Goal: Information Seeking & Learning: Learn about a topic

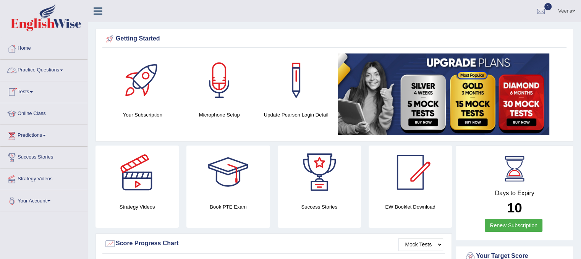
click at [63, 71] on link "Practice Questions" at bounding box center [43, 69] width 87 height 19
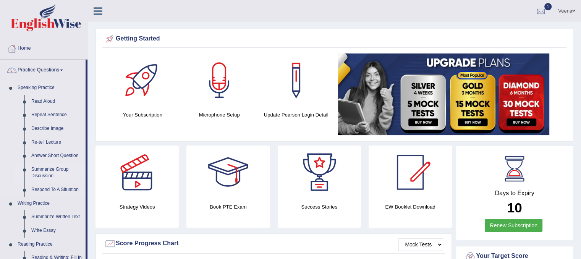
click at [44, 170] on link "Summarize Group Discussion" at bounding box center [57, 173] width 58 height 20
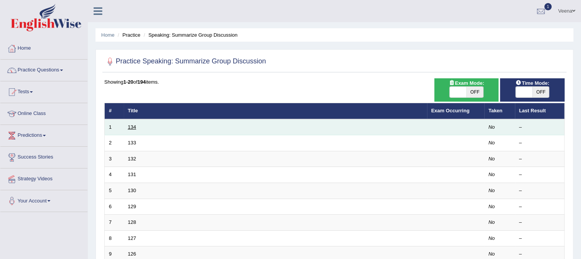
click at [129, 129] on link "134" at bounding box center [132, 127] width 8 height 6
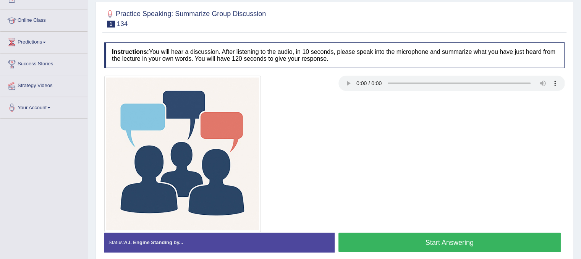
scroll to position [93, 0]
click at [399, 241] on button "Start Answering" at bounding box center [449, 242] width 223 height 19
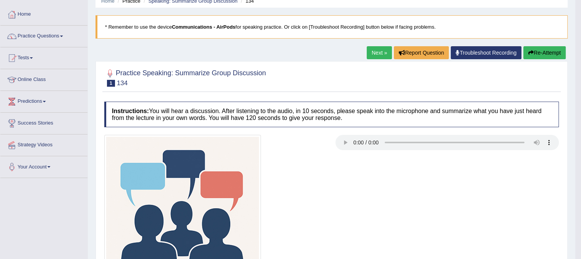
scroll to position [33, 0]
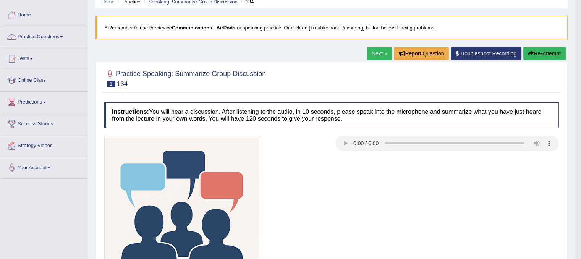
click at [550, 54] on button "Re-Attempt" at bounding box center [544, 53] width 42 height 13
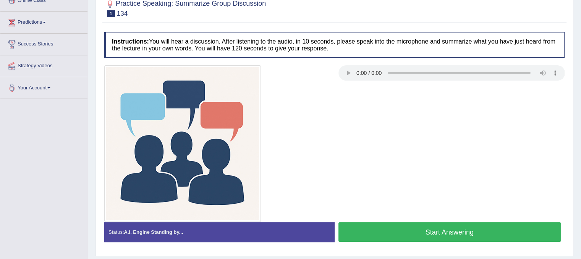
scroll to position [110, 0]
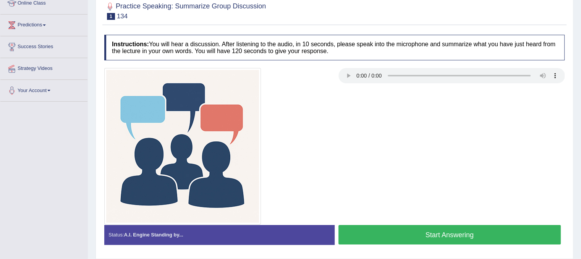
click at [382, 230] on button "Start Answering" at bounding box center [449, 234] width 223 height 19
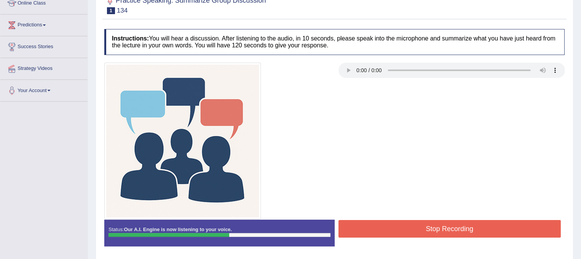
click at [382, 230] on button "Stop Recording" at bounding box center [449, 229] width 223 height 18
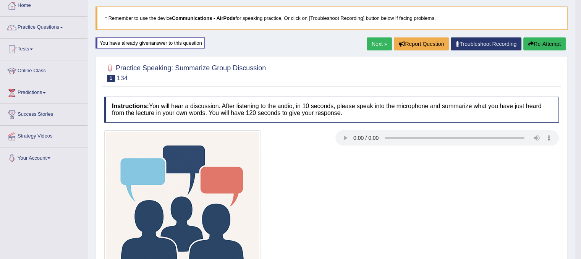
scroll to position [42, 0]
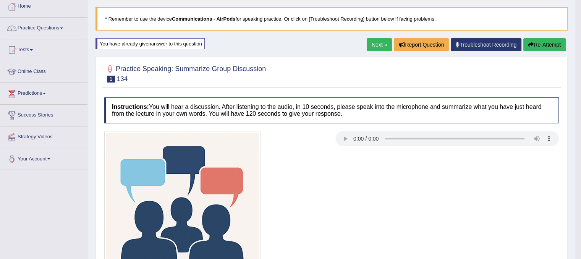
click at [377, 41] on link "Next »" at bounding box center [379, 44] width 25 height 13
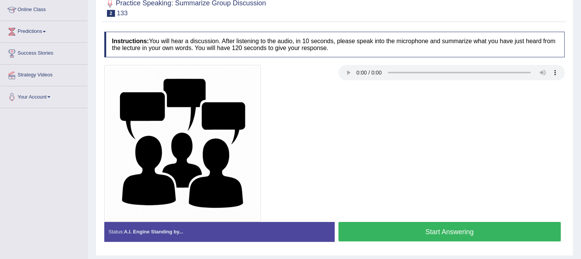
scroll to position [104, 0]
click at [391, 227] on button "Start Answering" at bounding box center [449, 231] width 223 height 19
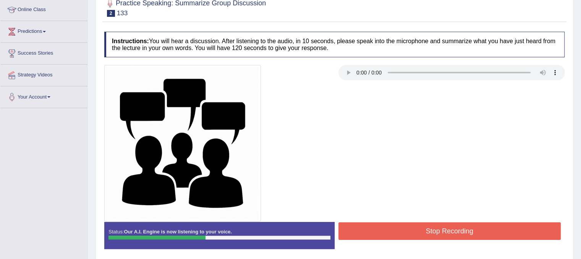
click at [391, 227] on button "Stop Recording" at bounding box center [449, 231] width 223 height 18
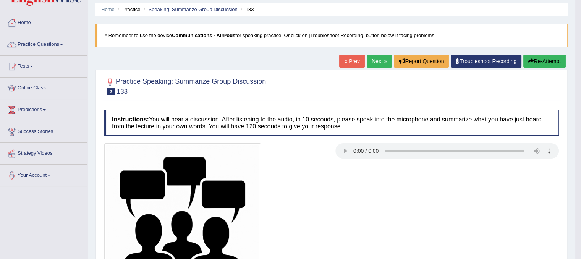
scroll to position [23, 0]
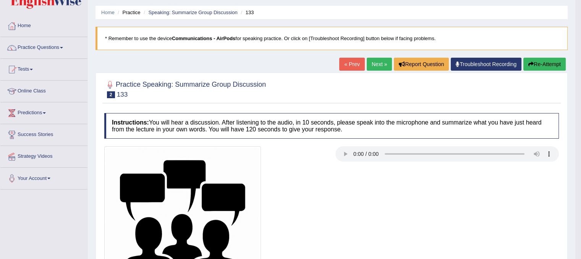
click at [373, 65] on link "Next »" at bounding box center [379, 64] width 25 height 13
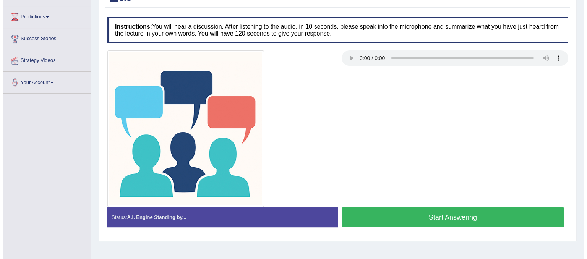
scroll to position [131, 0]
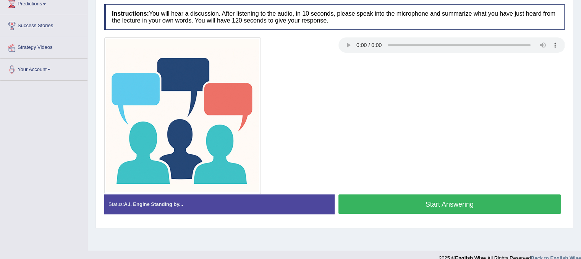
click at [388, 201] on button "Start Answering" at bounding box center [449, 203] width 223 height 19
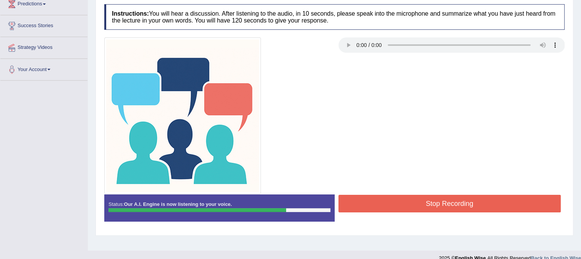
click at [388, 201] on button "Stop Recording" at bounding box center [449, 204] width 223 height 18
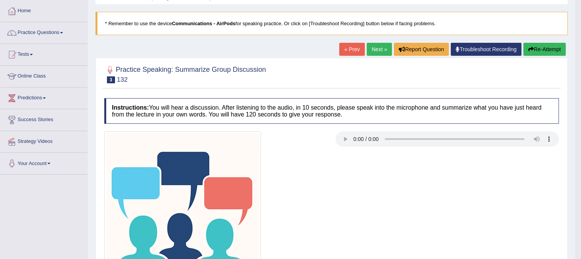
scroll to position [37, 0]
click at [43, 150] on li "Strategy Videos" at bounding box center [43, 142] width 87 height 22
click at [40, 135] on link "Strategy Videos" at bounding box center [42, 140] width 85 height 19
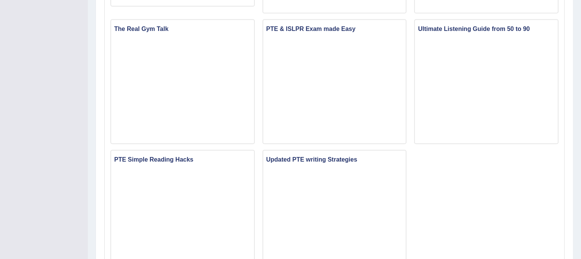
scroll to position [543, 0]
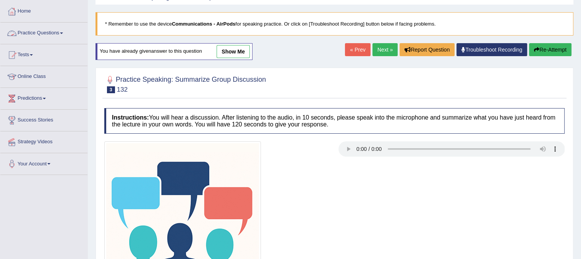
click at [65, 27] on link "Practice Questions" at bounding box center [43, 32] width 87 height 19
